Goal: Transaction & Acquisition: Purchase product/service

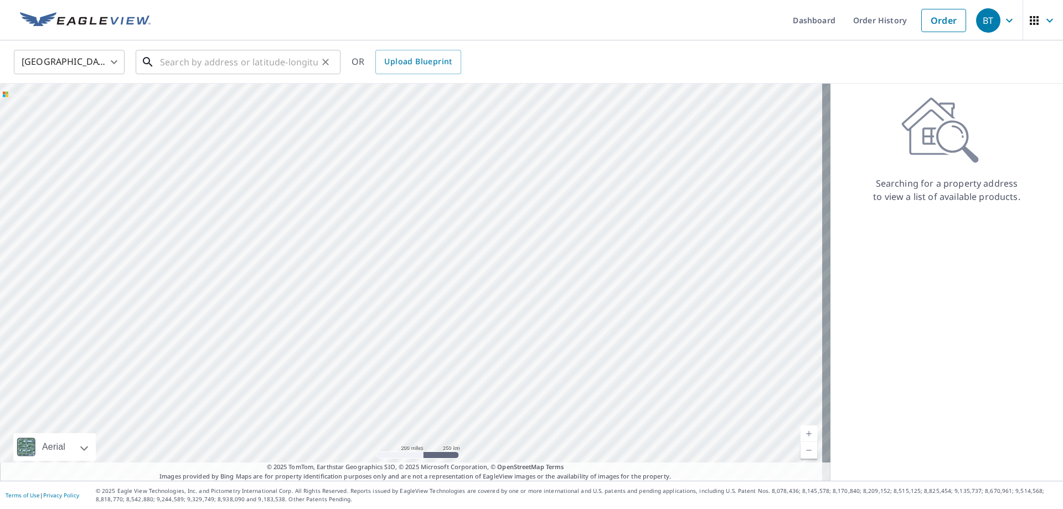
click at [256, 63] on input "text" at bounding box center [239, 62] width 158 height 31
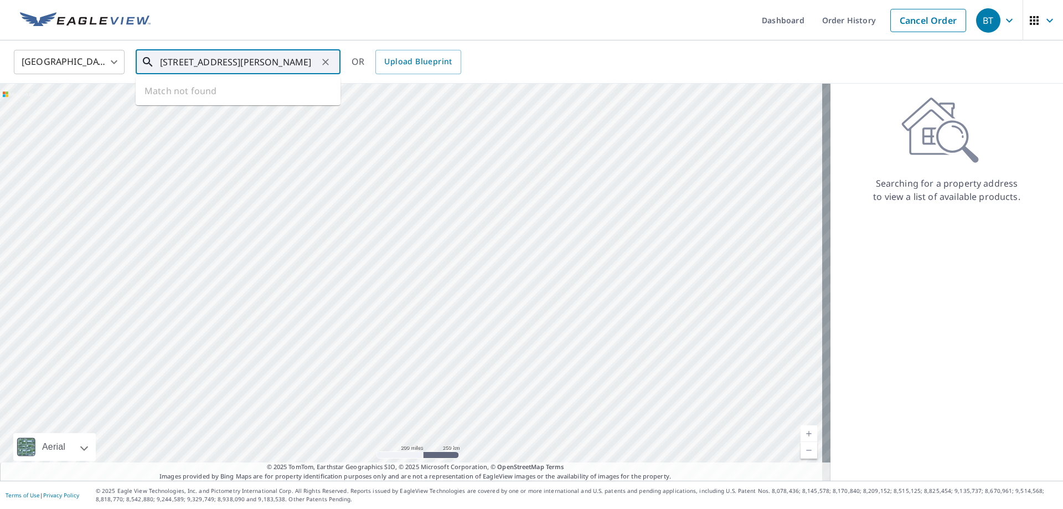
click at [200, 58] on input "[STREET_ADDRESS][PERSON_NAME]" at bounding box center [239, 62] width 158 height 31
click at [190, 104] on p "[GEOGRAPHIC_DATA], [GEOGRAPHIC_DATA] 97219" at bounding box center [245, 112] width 174 height 22
type input "[STREET_ADDRESS][PERSON_NAME]"
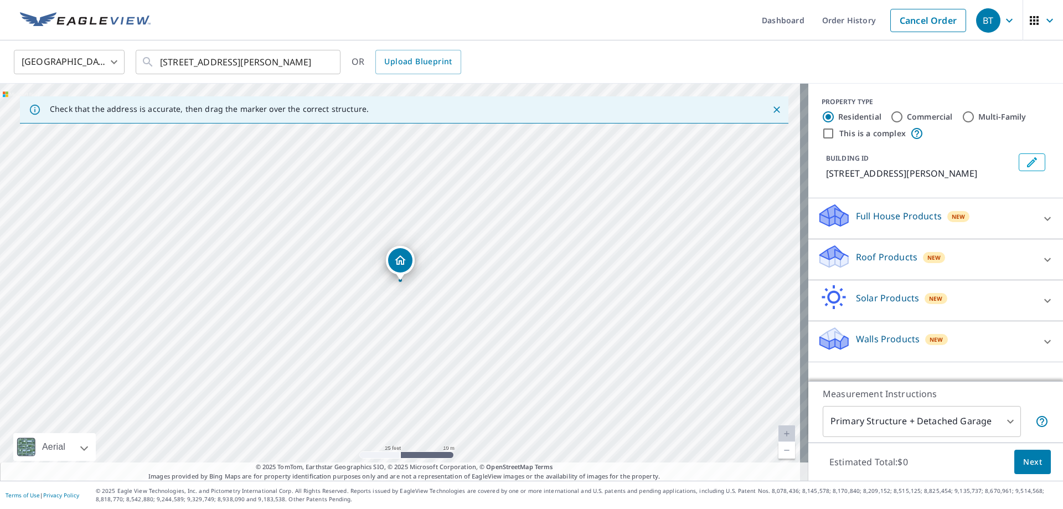
click at [1016, 450] on button "Next" at bounding box center [1032, 462] width 37 height 25
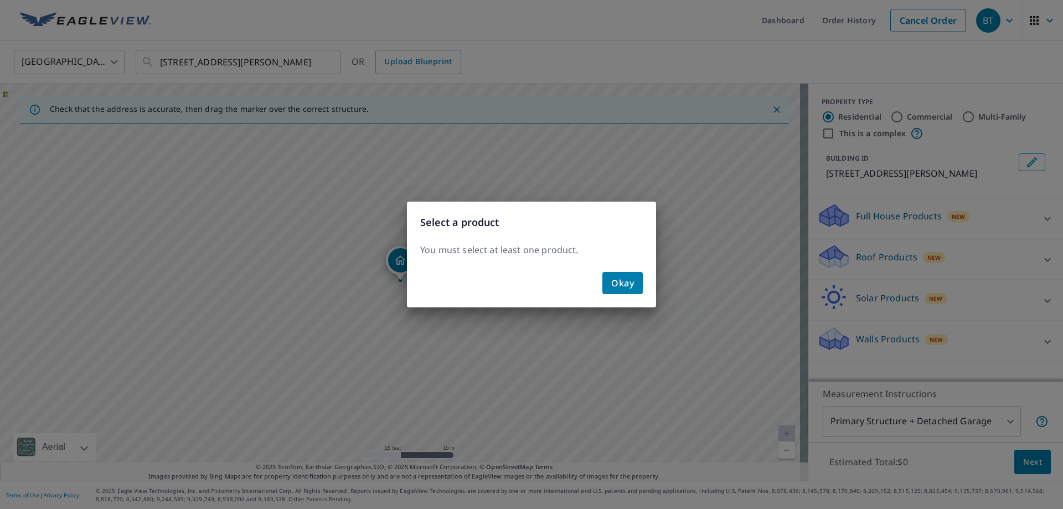
click at [590, 272] on div "Okay" at bounding box center [531, 287] width 249 height 40
click at [607, 281] on button "Okay" at bounding box center [622, 283] width 40 height 22
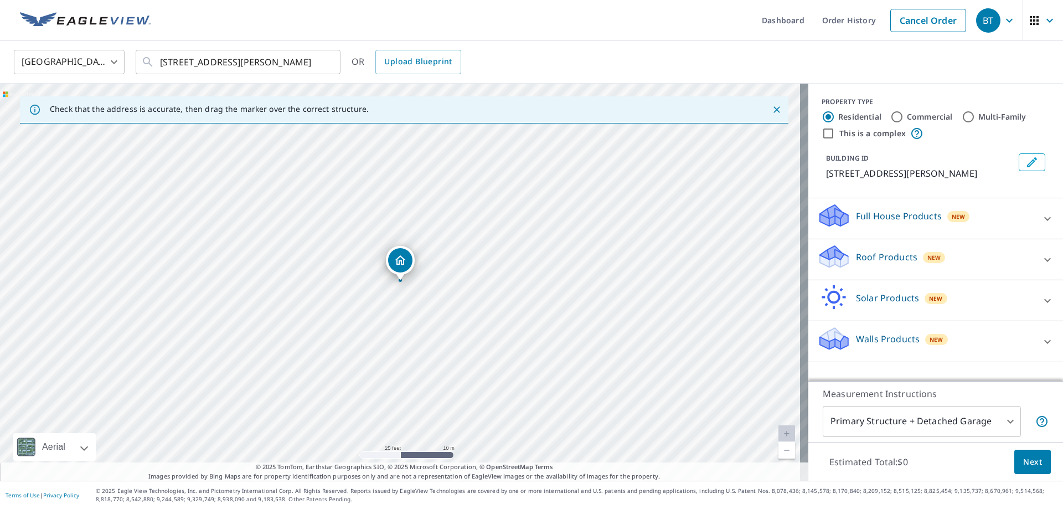
click at [875, 249] on div "Roof Products New" at bounding box center [925, 260] width 217 height 32
click at [836, 300] on div "Premium $20 - $60" at bounding box center [935, 291] width 237 height 32
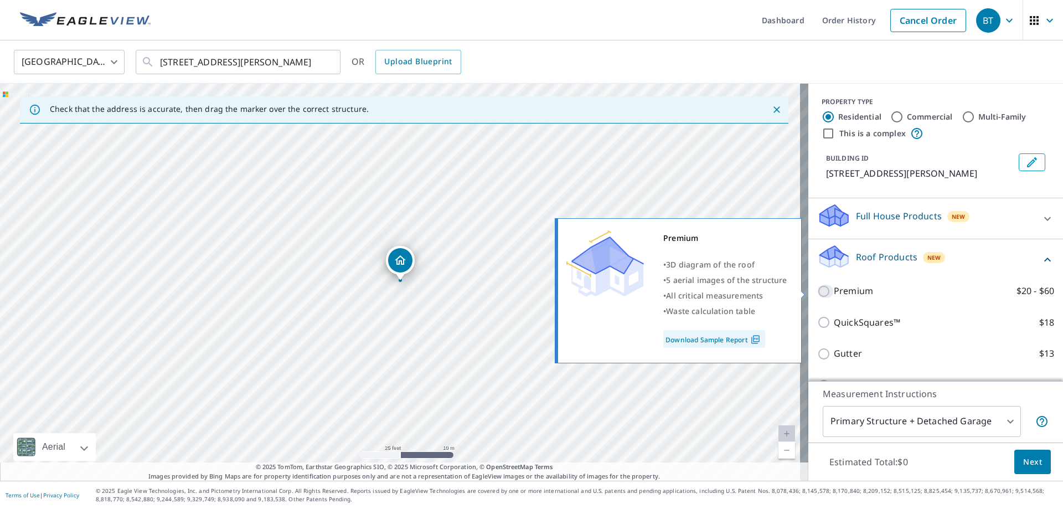
click at [817, 288] on input "Premium $20 - $60" at bounding box center [825, 291] width 17 height 13
checkbox input "true"
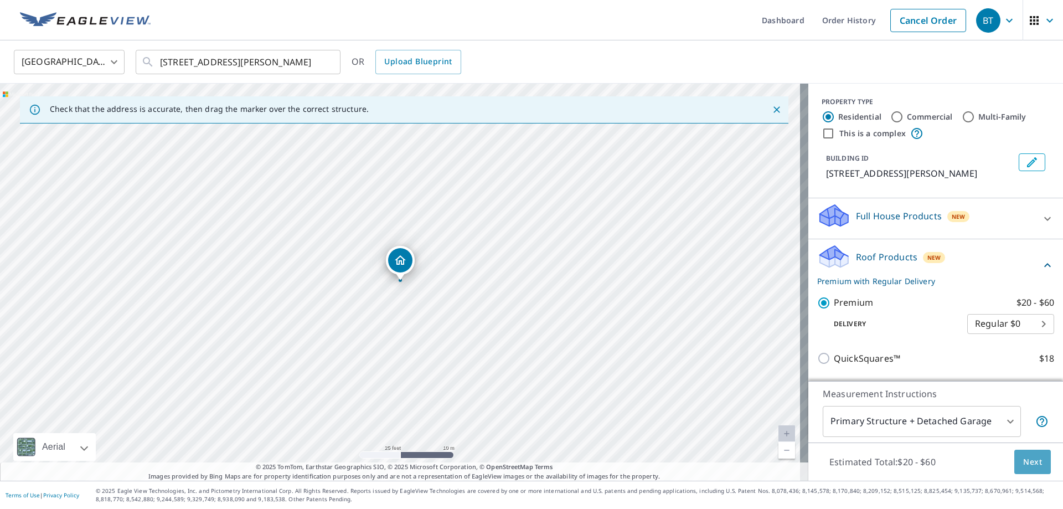
click at [1015, 462] on button "Next" at bounding box center [1032, 462] width 37 height 25
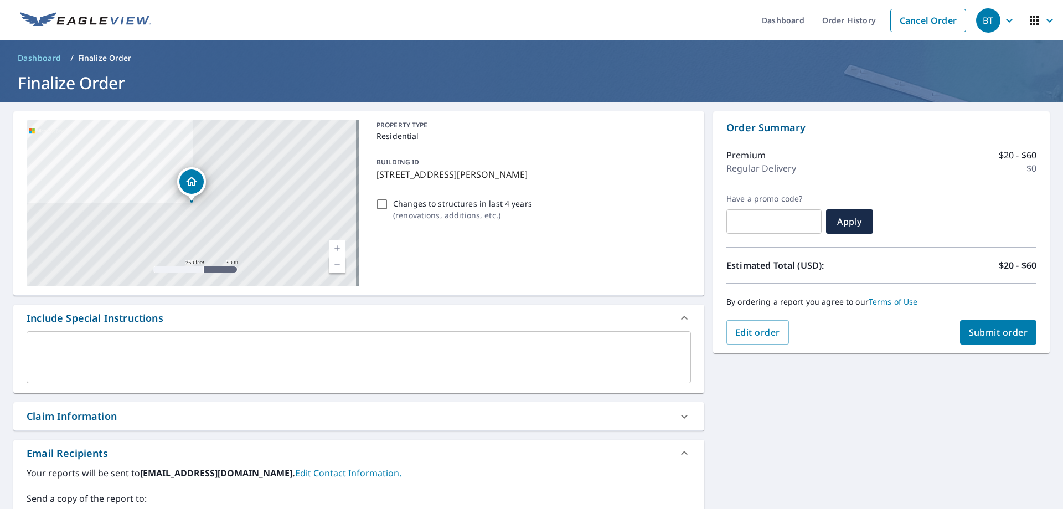
click at [93, 436] on div "[STREET_ADDRESS][PERSON_NAME] Aerial Road A standard road map Aerial A detailed…" at bounding box center [358, 389] width 691 height 556
click at [94, 417] on div "Claim Information" at bounding box center [72, 416] width 90 height 15
checkbox input "true"
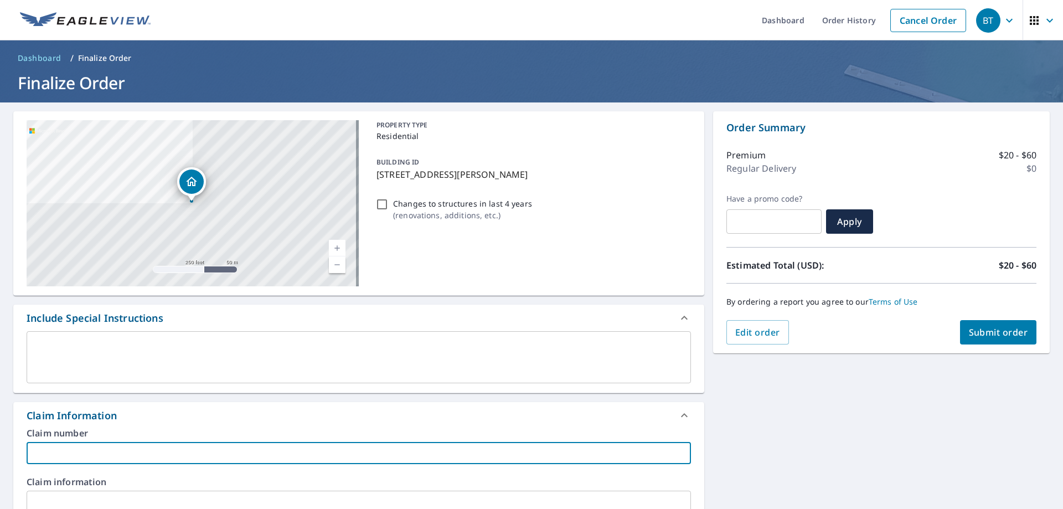
click at [89, 458] on input "text" at bounding box center [359, 453] width 664 height 22
type input "CRS"
checkbox input "true"
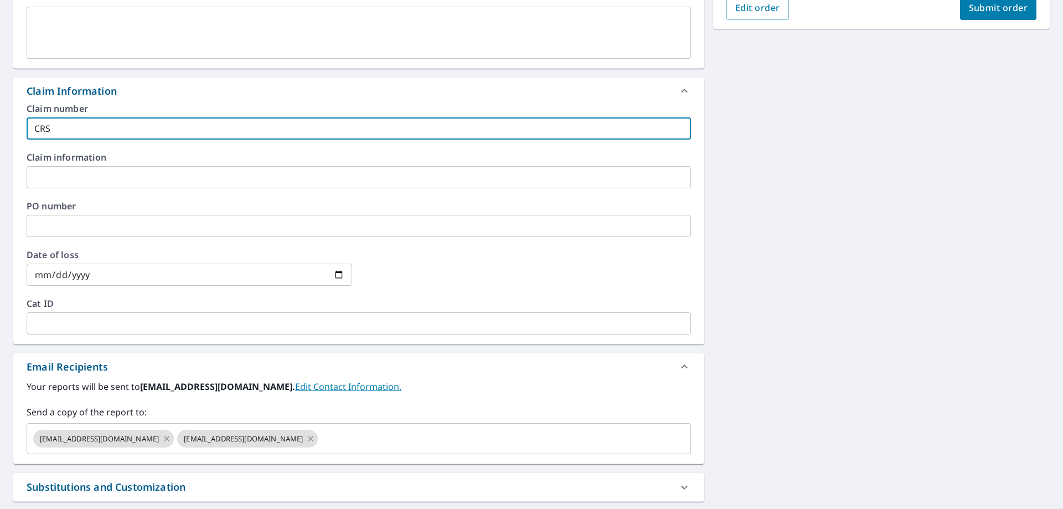
scroll to position [388, 0]
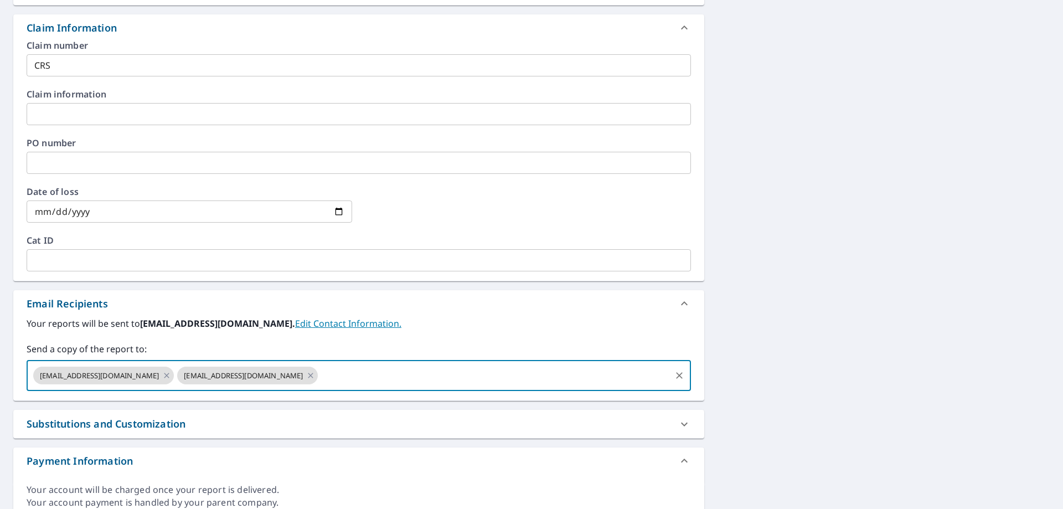
click at [353, 379] on input "text" at bounding box center [494, 375] width 350 height 21
click at [319, 375] on input "text" at bounding box center [494, 375] width 350 height 21
paste input "[PERSON_NAME][EMAIL_ADDRESS][DOMAIN_NAME]"
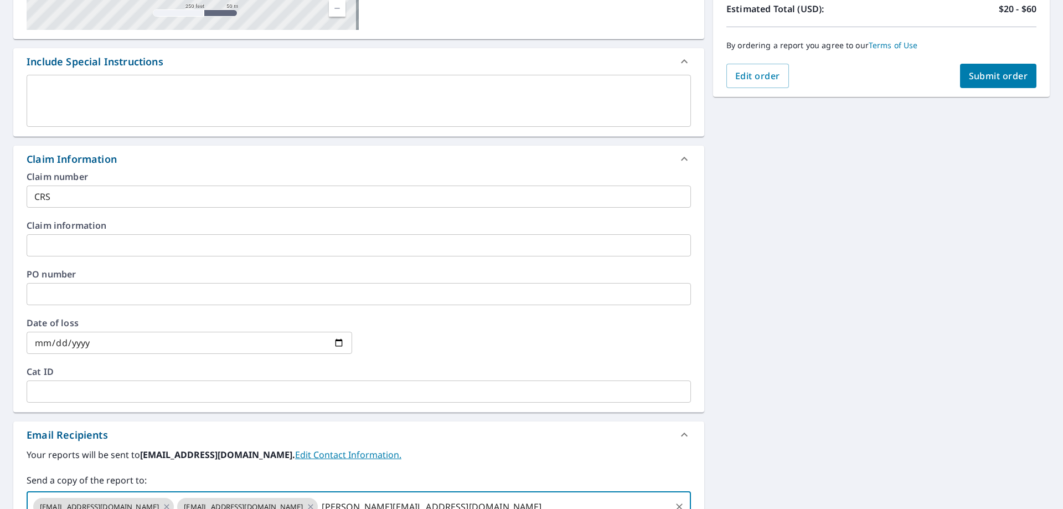
scroll to position [111, 0]
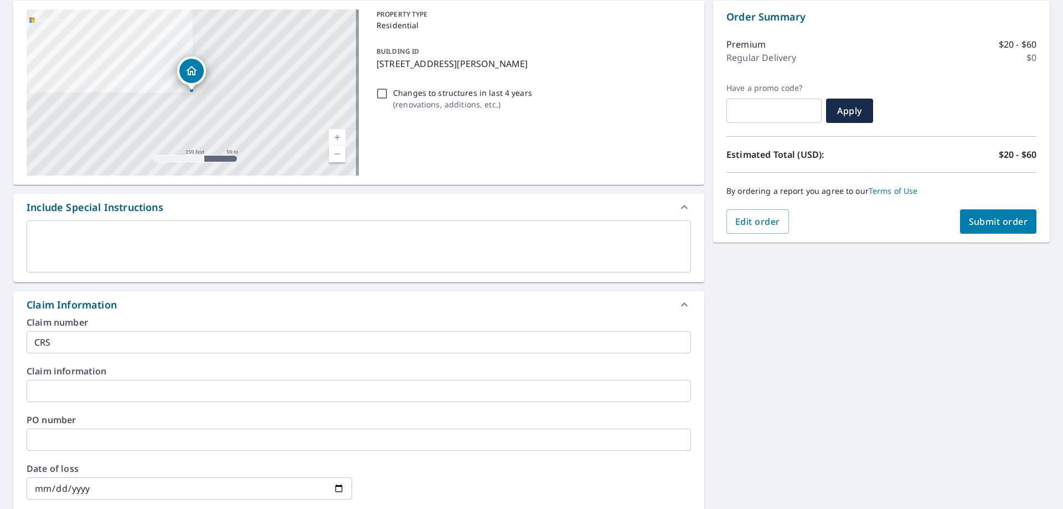
type input "[PERSON_NAME][EMAIL_ADDRESS][DOMAIN_NAME]"
drag, startPoint x: 1000, startPoint y: 227, endPoint x: 994, endPoint y: 227, distance: 6.1
click at [994, 227] on span "Submit order" at bounding box center [998, 221] width 59 height 12
checkbox input "true"
